Goal: Task Accomplishment & Management: Use online tool/utility

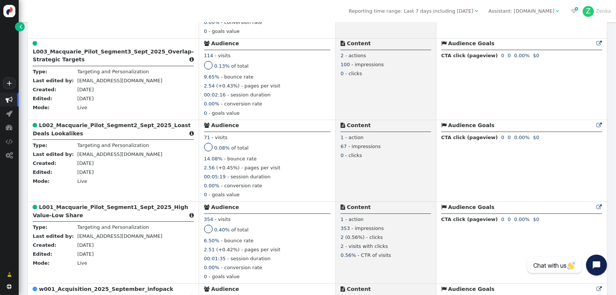
scroll to position [520, 0]
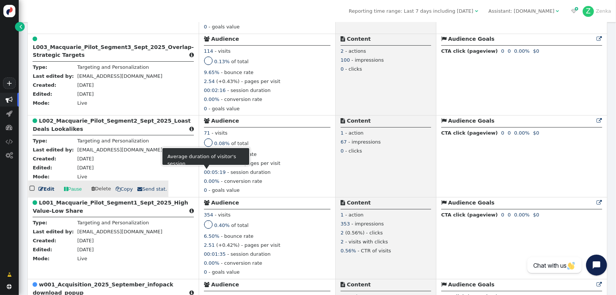
drag, startPoint x: 236, startPoint y: 172, endPoint x: 177, endPoint y: 175, distance: 59.2
click at [204, 175] on div "00:05:19 - session duration" at bounding box center [267, 173] width 127 height 9
click at [227, 175] on span "- session duration" at bounding box center [248, 173] width 43 height 6
drag, startPoint x: 206, startPoint y: 146, endPoint x: 215, endPoint y: 145, distance: 9.0
click at [231, 145] on span "of total" at bounding box center [239, 144] width 17 height 6
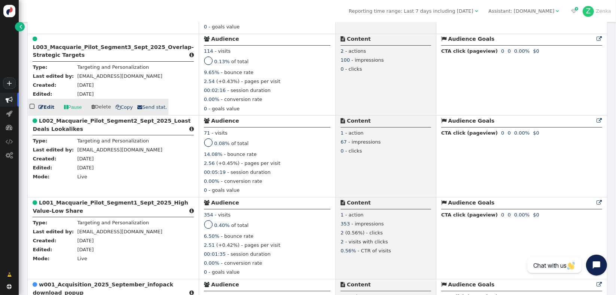
click at [226, 98] on span "- conversion rate" at bounding box center [241, 100] width 41 height 6
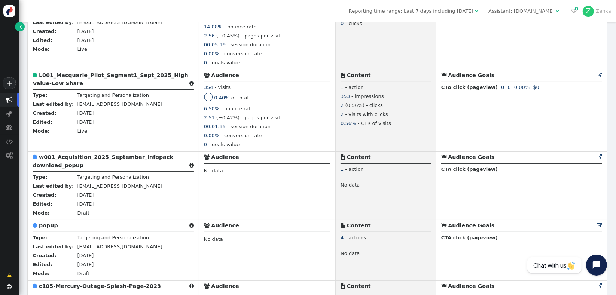
scroll to position [702, 0]
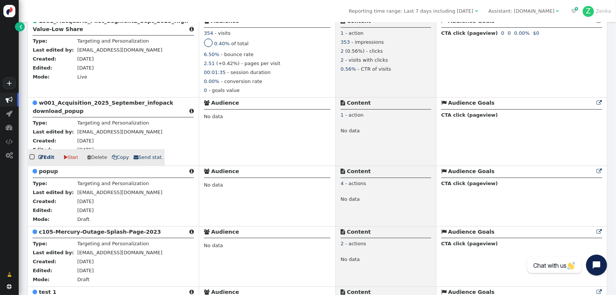
click at [61, 110] on b "w001_Acquisition_2025_September_infopack download_popup" at bounding box center [103, 107] width 141 height 14
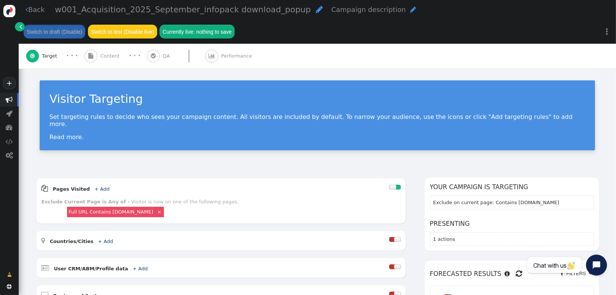
click at [99, 64] on div " Content" at bounding box center [104, 56] width 38 height 25
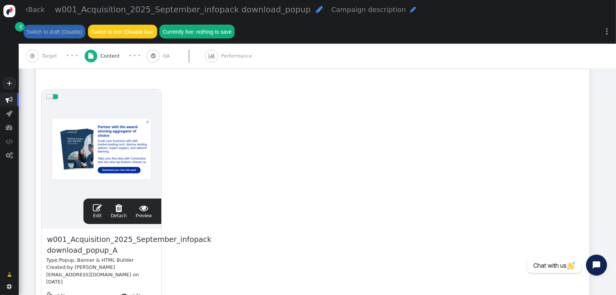
scroll to position [128, 0]
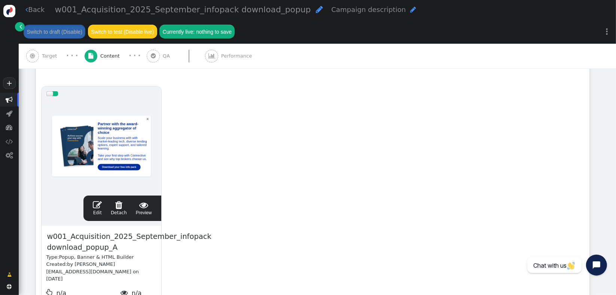
click at [96, 213] on link " Edit" at bounding box center [97, 209] width 9 height 16
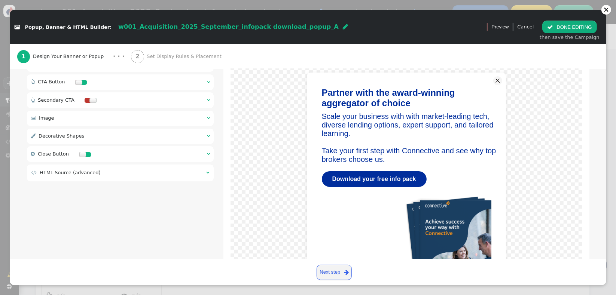
scroll to position [155, 0]
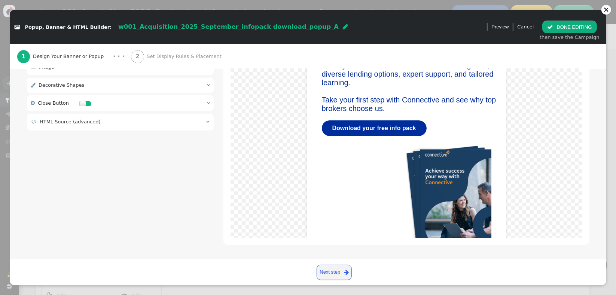
click at [95, 124] on td " HTML Source (advanced)" at bounding box center [116, 121] width 170 height 7
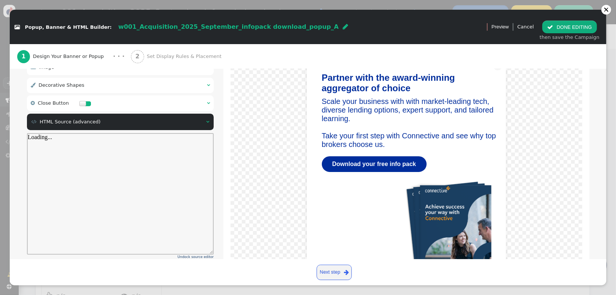
scroll to position [0, 0]
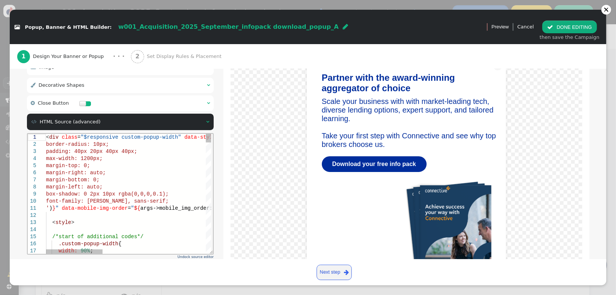
click at [133, 182] on div "margin-bottom: 0;" at bounding box center [278, 179] width 464 height 7
type textarea "<div class="$responsive custom-popup-width" data-style="box-sizing: border-box;…"
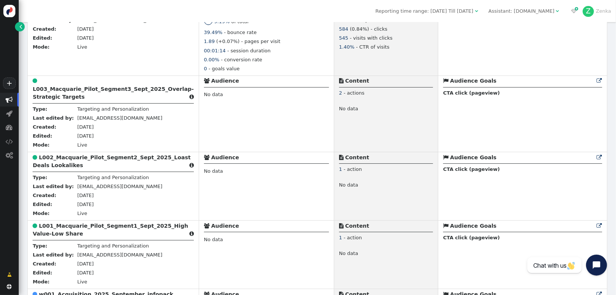
scroll to position [490, 0]
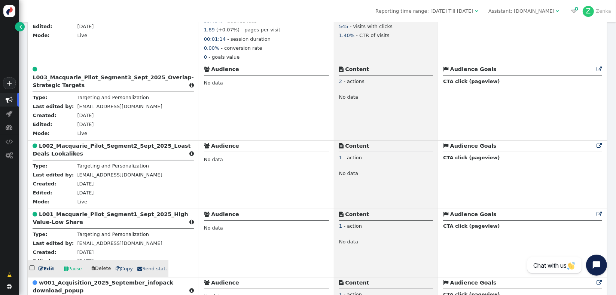
drag, startPoint x: 66, startPoint y: 220, endPoint x: 526, endPoint y: 209, distance: 461.0
click at [66, 220] on b "L001_Macquarie_Pilot_Segment1_Sept_2025_High Value-Low Share" at bounding box center [110, 219] width 155 height 14
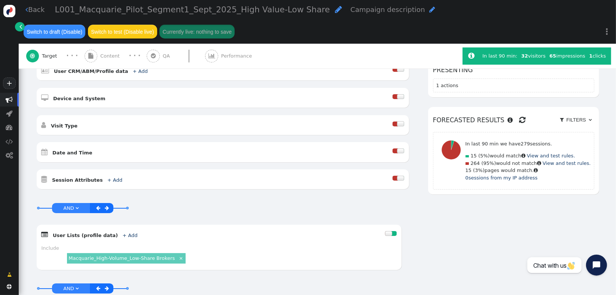
scroll to position [195, 0]
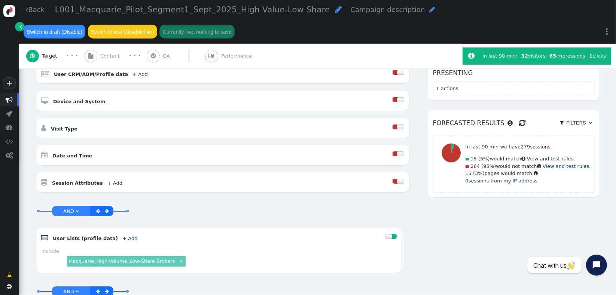
click at [519, 118] on span "" at bounding box center [522, 123] width 6 height 11
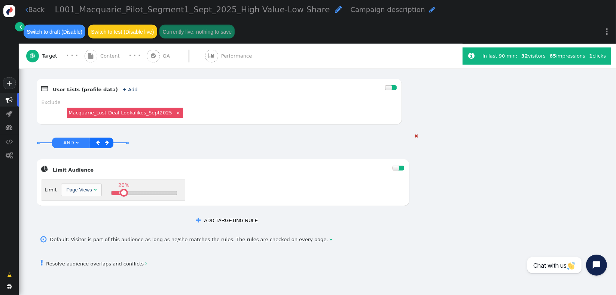
scroll to position [426, 0]
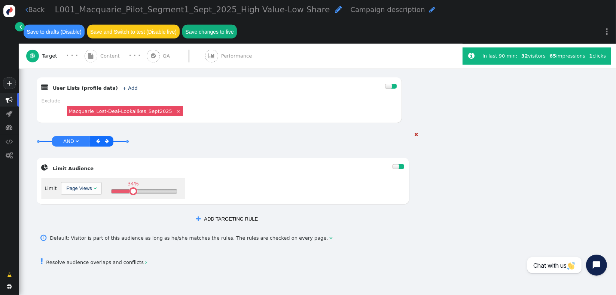
click at [131, 190] on div "34% " at bounding box center [145, 192] width 66 height 4
drag, startPoint x: 131, startPoint y: 185, endPoint x: 136, endPoint y: 183, distance: 4.6
click at [136, 189] on table at bounding box center [136, 191] width 5 height 5
click at [134, 189] on table at bounding box center [135, 191] width 5 height 5
click at [134, 189] on table at bounding box center [136, 191] width 5 height 5
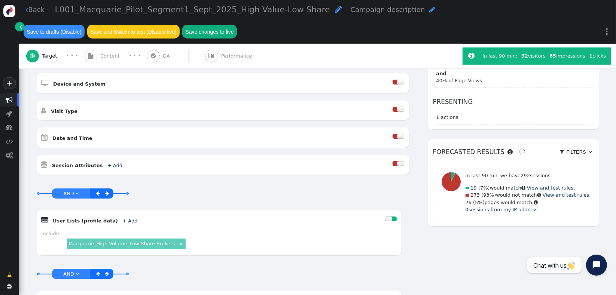
scroll to position [215, 0]
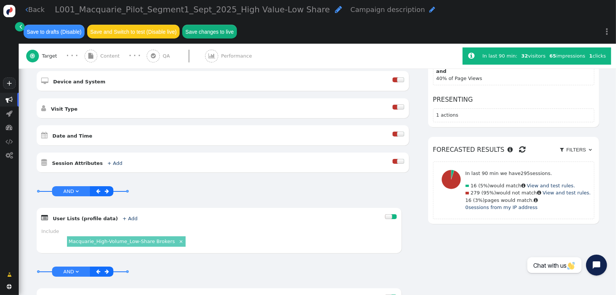
click at [519, 144] on span "" at bounding box center [522, 149] width 6 height 11
click at [457, 274] on div "AND OR XOR AND     Pages Visited + Add  Include Current Page is Any of - V…" at bounding box center [318, 200] width 564 height 474
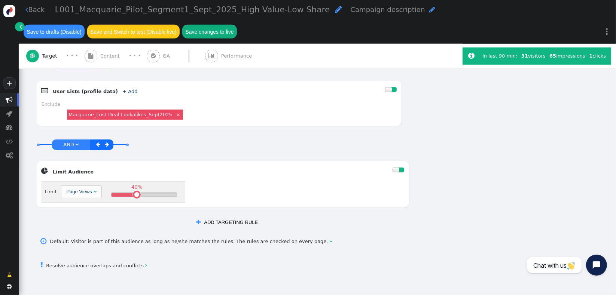
scroll to position [441, 0]
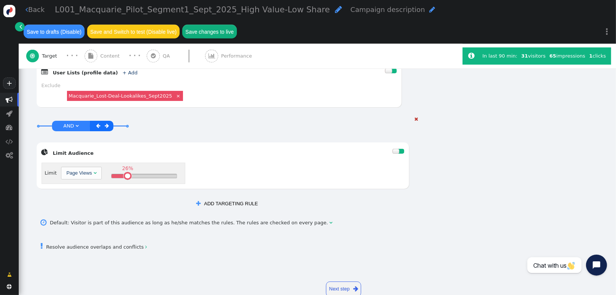
drag, startPoint x: 133, startPoint y: 171, endPoint x: 124, endPoint y: 169, distance: 9.5
click at [125, 174] on table at bounding box center [127, 176] width 5 height 5
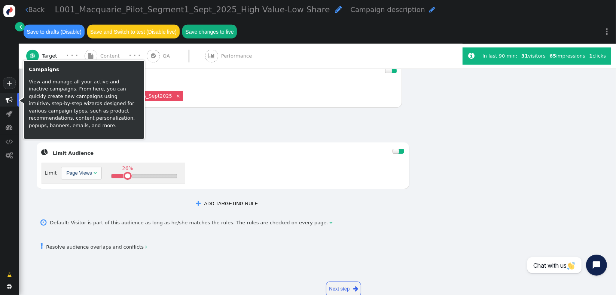
click at [10, 102] on span "" at bounding box center [9, 99] width 7 height 7
